Goal: Information Seeking & Learning: Learn about a topic

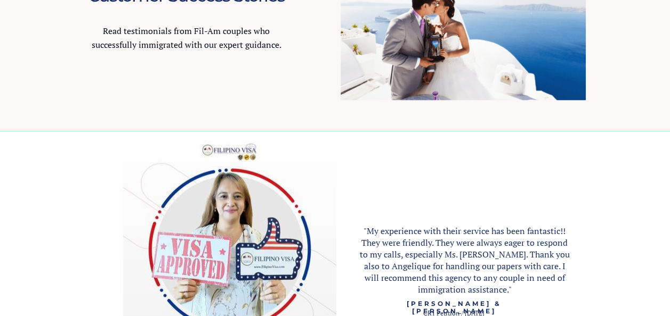
scroll to position [1172, 0]
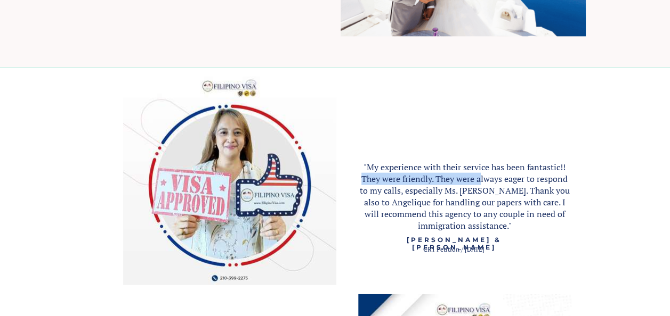
drag, startPoint x: 360, startPoint y: 176, endPoint x: 480, endPoint y: 183, distance: 120.6
click at [480, 183] on p ""My experience with their service has been fantastic!! They were friendly. They…" at bounding box center [464, 197] width 213 height 70
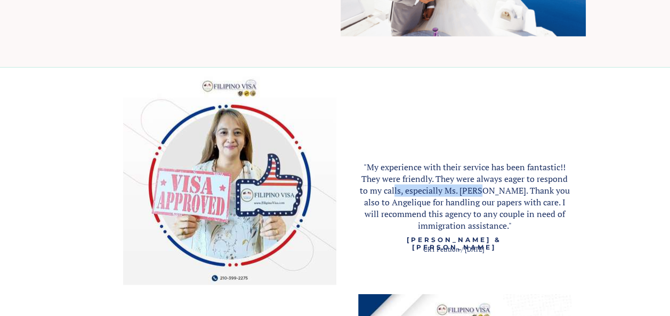
drag, startPoint x: 480, startPoint y: 183, endPoint x: 486, endPoint y: 195, distance: 12.9
click at [486, 195] on span ""My experience with their service has been fantastic!! They were friendly. They…" at bounding box center [465, 196] width 210 height 70
drag, startPoint x: 486, startPoint y: 195, endPoint x: 495, endPoint y: 205, distance: 13.6
click at [495, 205] on span ""My experience with their service has been fantastic!! They were friendly. They…" at bounding box center [465, 196] width 210 height 70
drag, startPoint x: 389, startPoint y: 202, endPoint x: 423, endPoint y: 207, distance: 34.4
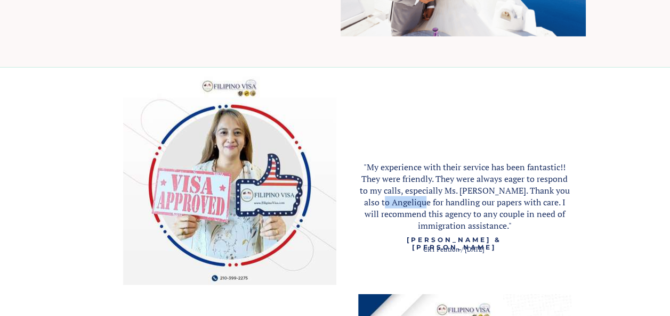
click at [423, 207] on span ""My experience with their service has been fantastic!! They were friendly. They…" at bounding box center [465, 196] width 210 height 70
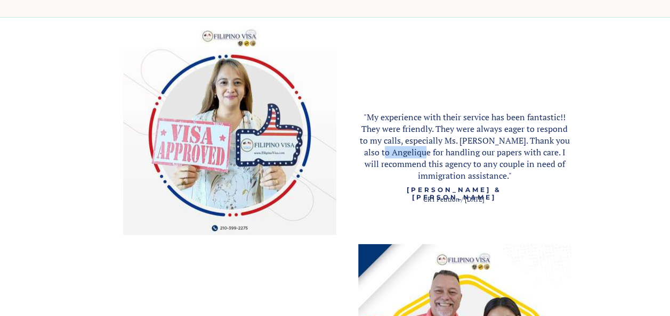
scroll to position [1225, 0]
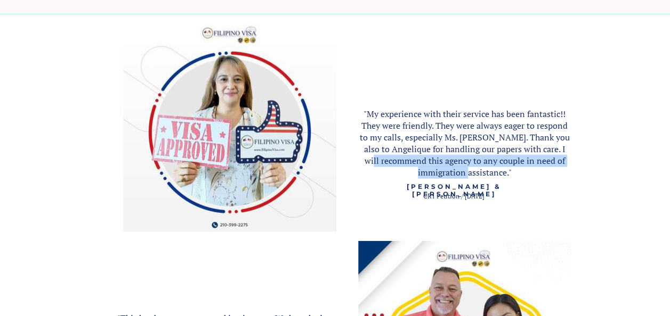
drag, startPoint x: 386, startPoint y: 159, endPoint x: 489, endPoint y: 173, distance: 104.8
click at [489, 173] on span ""My experience with their service has been fantastic!! They were friendly. They…" at bounding box center [465, 143] width 210 height 70
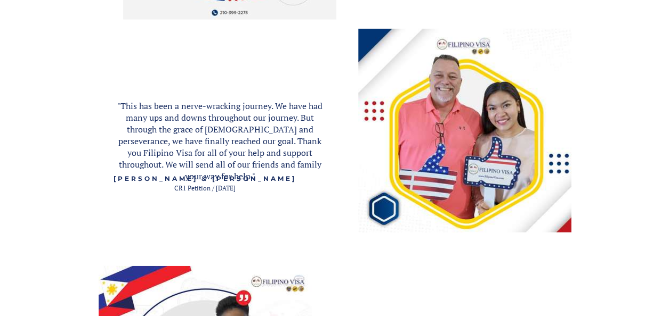
scroll to position [1438, 0]
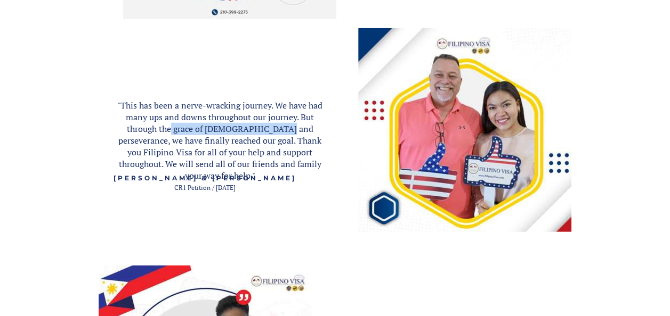
drag, startPoint x: 167, startPoint y: 129, endPoint x: 277, endPoint y: 127, distance: 110.3
click at [277, 127] on span ""This has been a nerve-wracking journey. We have had many ups and downs through…" at bounding box center [219, 141] width 205 height 82
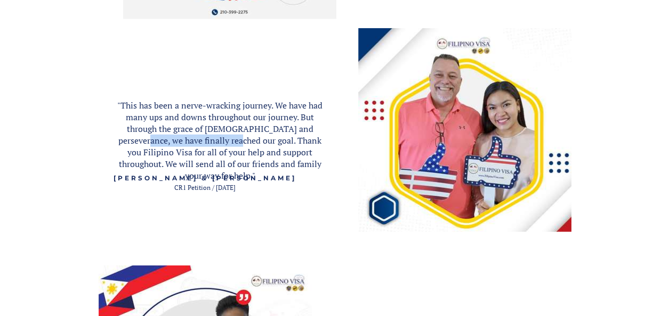
drag, startPoint x: 118, startPoint y: 140, endPoint x: 208, endPoint y: 146, distance: 90.2
click at [208, 146] on span ""This has been a nerve-wracking journey. We have had many ups and downs through…" at bounding box center [219, 141] width 205 height 82
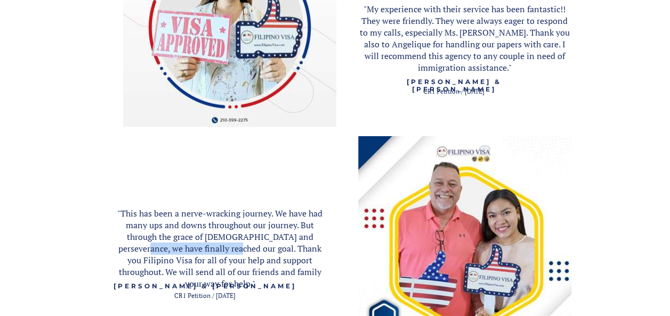
scroll to position [1332, 0]
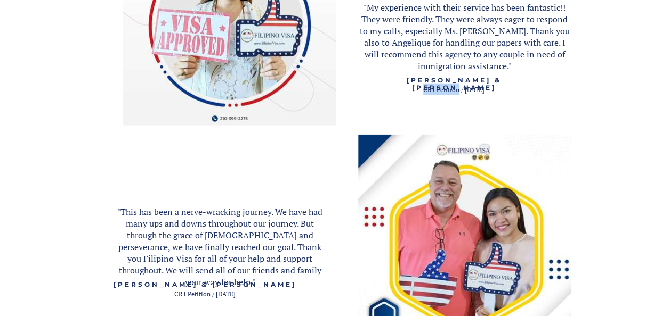
drag, startPoint x: 416, startPoint y: 86, endPoint x: 452, endPoint y: 92, distance: 36.7
click at [452, 92] on span "CR1 Petition / [DATE]" at bounding box center [453, 90] width 61 height 8
copy span "CR1 Petition"
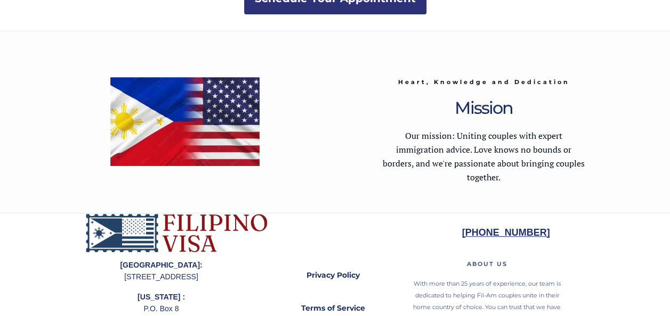
scroll to position [2245, 0]
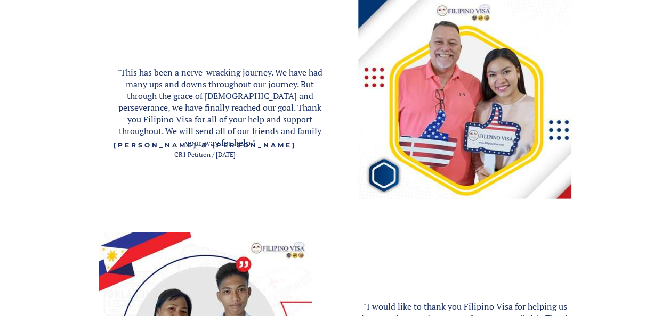
scroll to position [1491, 0]
